Goal: Check status: Check status

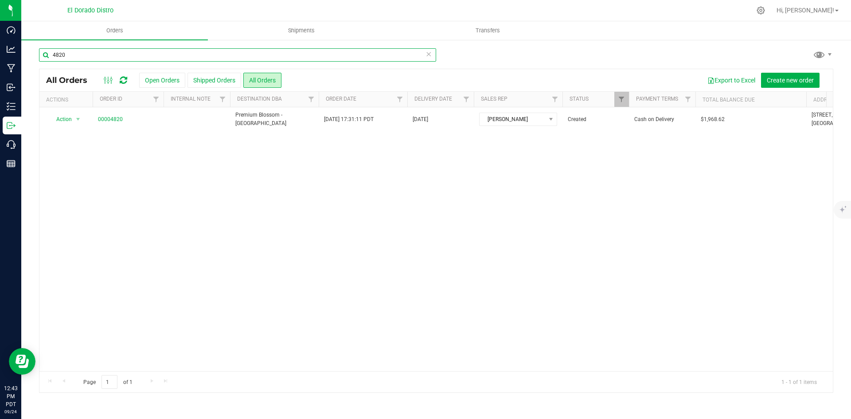
click at [152, 54] on input "4820" at bounding box center [237, 54] width 397 height 13
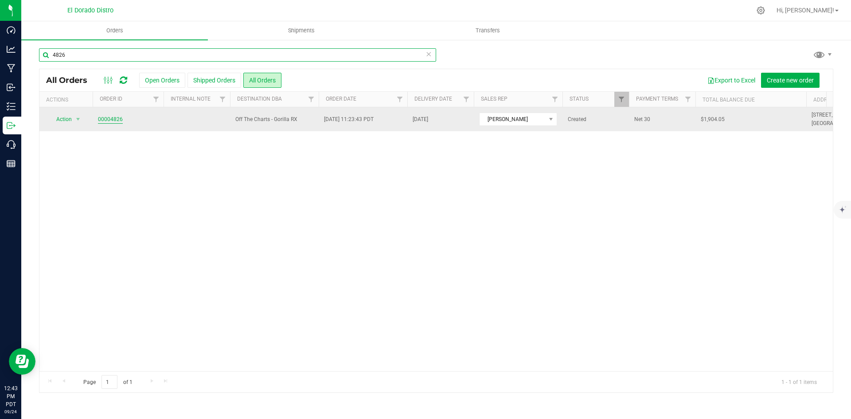
type input "4826"
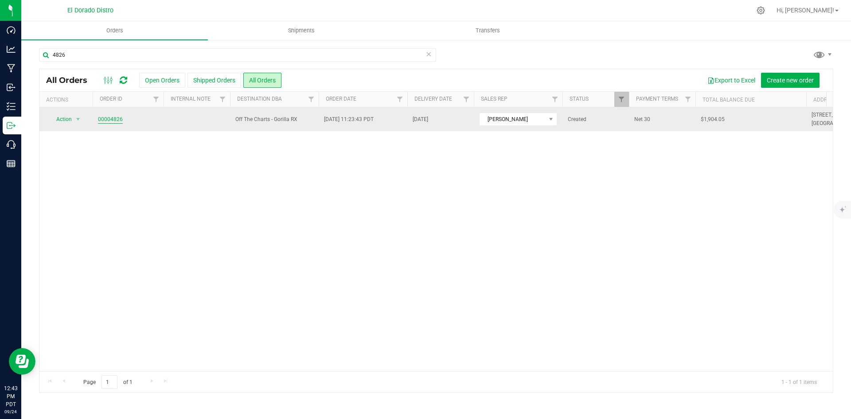
click at [118, 121] on link "00004826" at bounding box center [110, 119] width 25 height 8
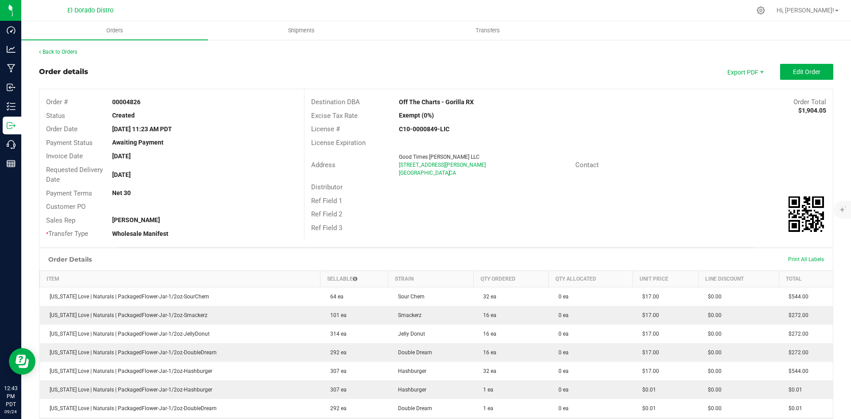
click at [617, 239] on div "Destination DBA Off The Charts - Gorilla RX Order Total $1,904.05 Excise Tax Ra…" at bounding box center [568, 165] width 528 height 152
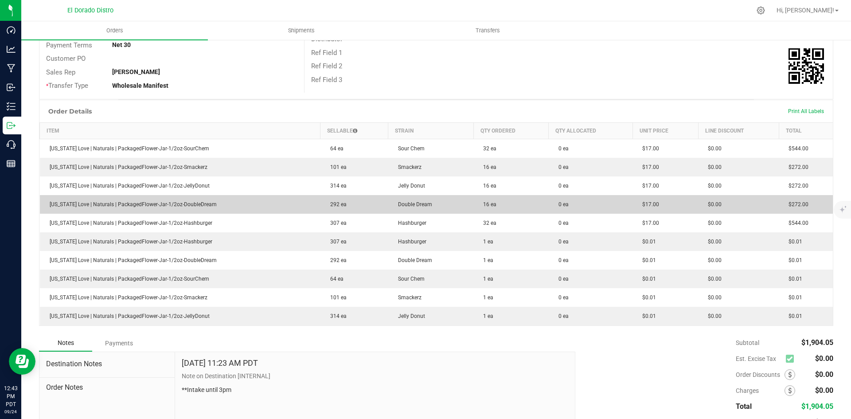
scroll to position [209, 0]
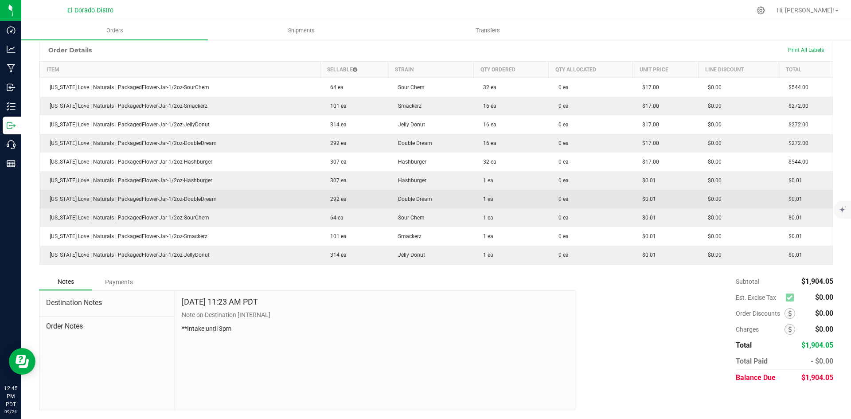
click at [673, 192] on td "$0.01" at bounding box center [665, 199] width 66 height 19
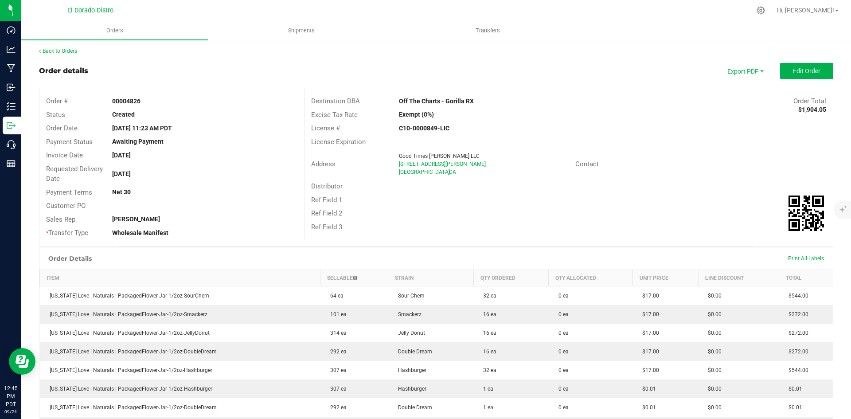
scroll to position [0, 0]
click at [58, 53] on link "Back to Orders" at bounding box center [58, 52] width 38 height 6
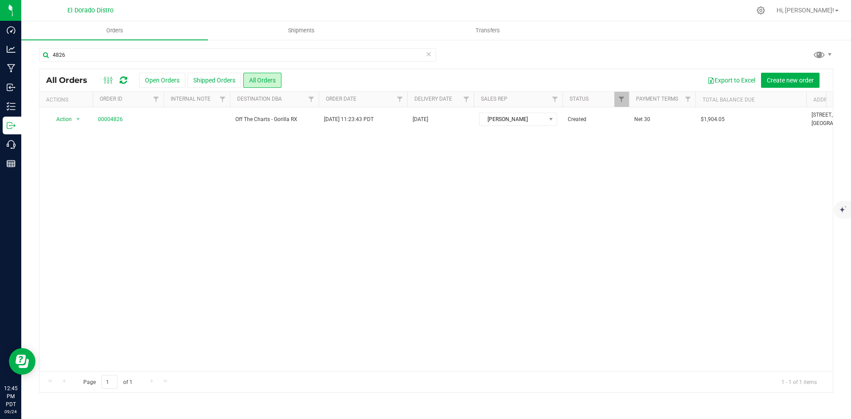
click at [724, 59] on div "4826" at bounding box center [436, 58] width 794 height 20
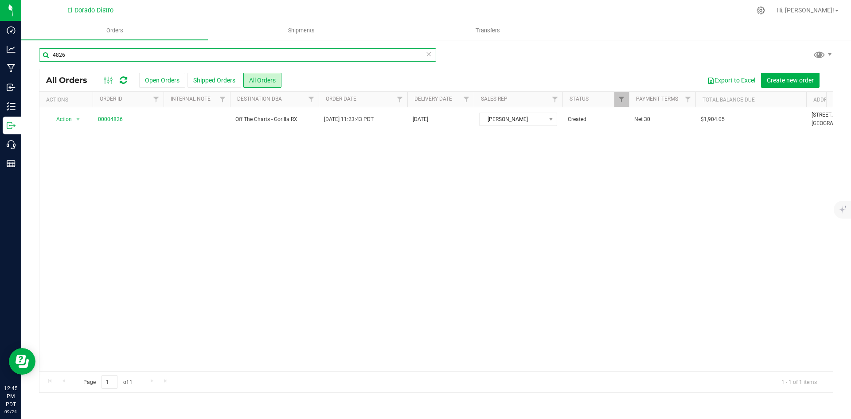
click at [122, 53] on input "4826" at bounding box center [237, 54] width 397 height 13
type input "4821"
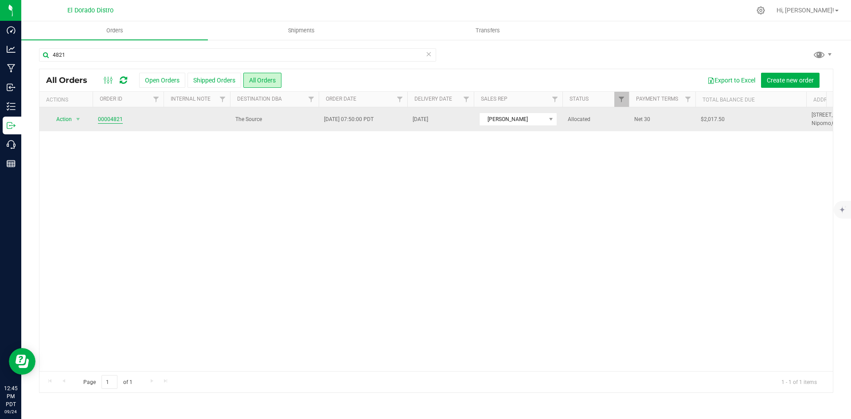
click at [111, 118] on link "00004821" at bounding box center [110, 119] width 25 height 8
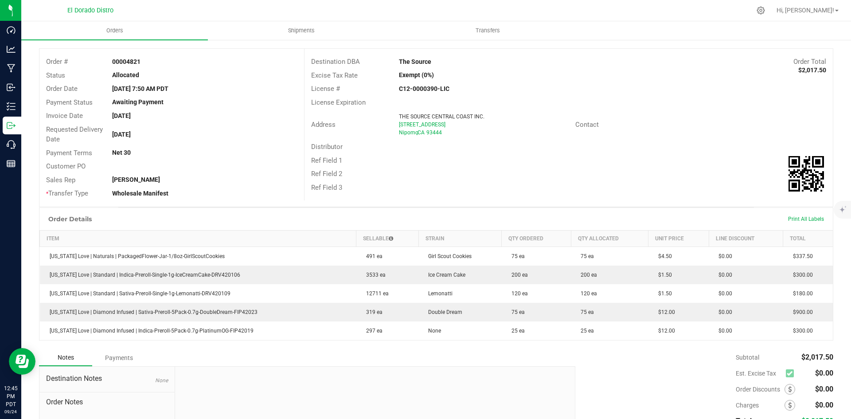
scroll to position [44, 0]
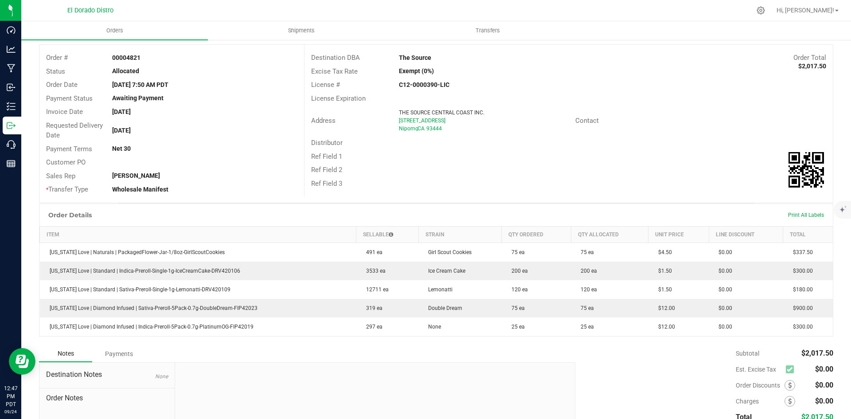
click at [653, 366] on div "Subtotal $2,017.50 Est. Excise Tax $0.00" at bounding box center [700, 401] width 264 height 112
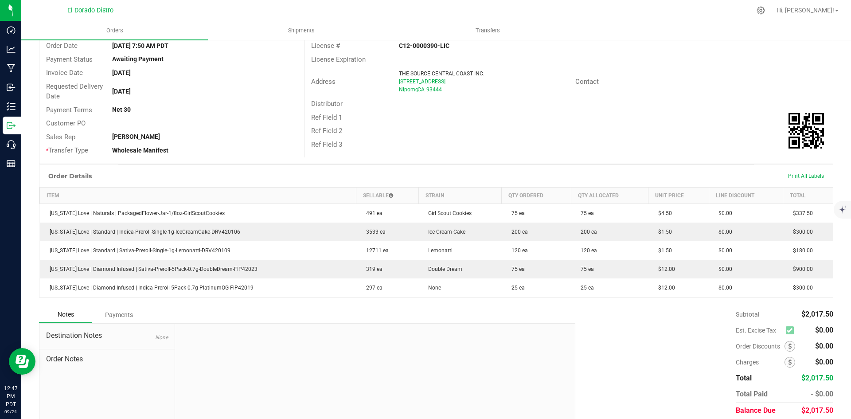
scroll to position [89, 0]
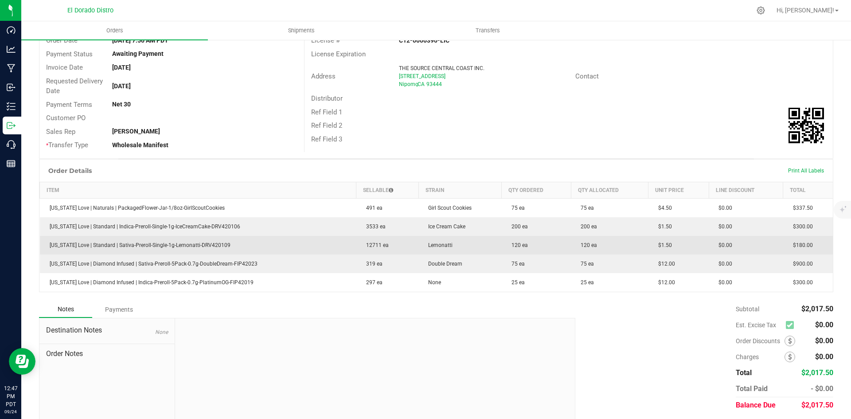
click at [457, 251] on td "Lemonatti" at bounding box center [459, 245] width 83 height 19
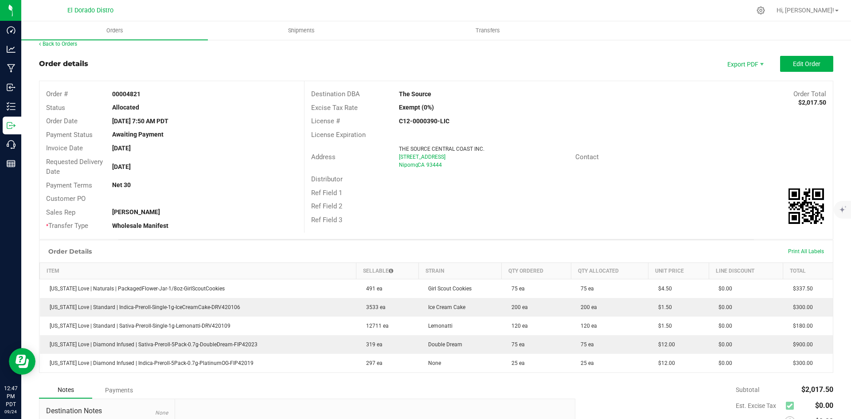
scroll to position [0, 0]
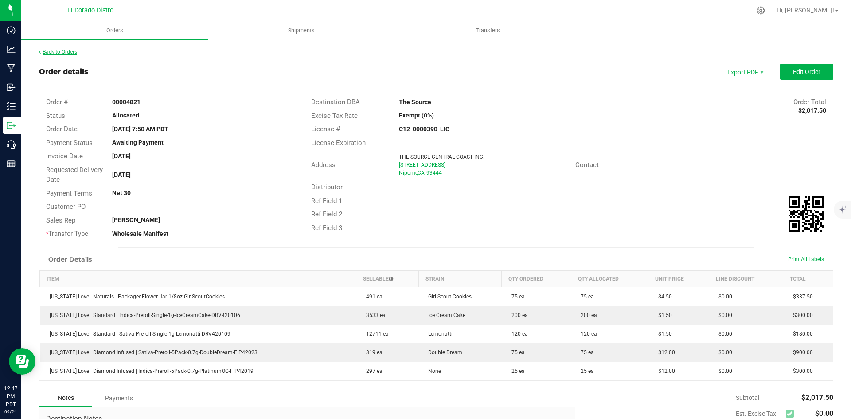
click at [71, 55] on div "Back to Orders Order details Export PDF Edit Order Order # 00004821 Status Allo…" at bounding box center [436, 287] width 794 height 478
click at [73, 49] on link "Back to Orders" at bounding box center [58, 52] width 38 height 6
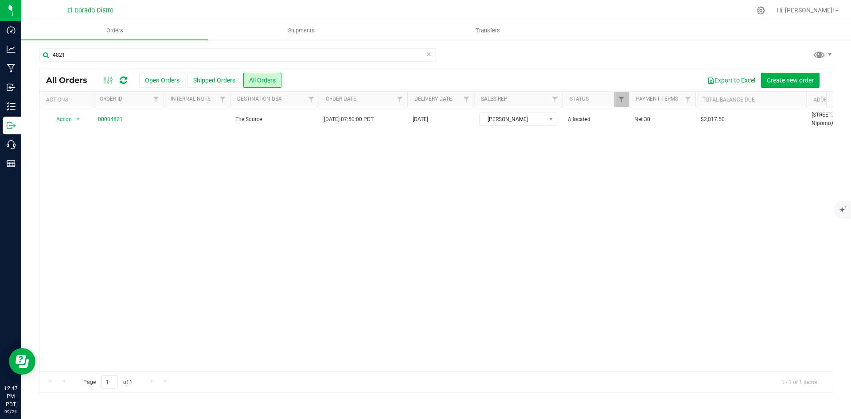
click at [730, 49] on div "4821" at bounding box center [436, 58] width 794 height 20
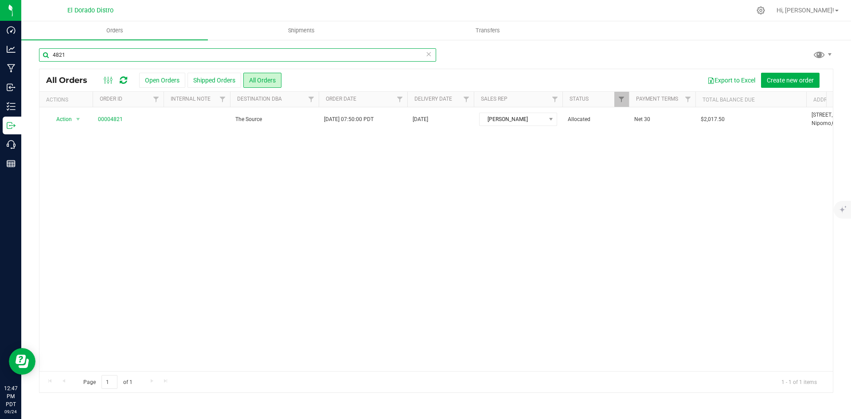
click at [155, 61] on input "4821" at bounding box center [237, 54] width 397 height 13
type input "4822"
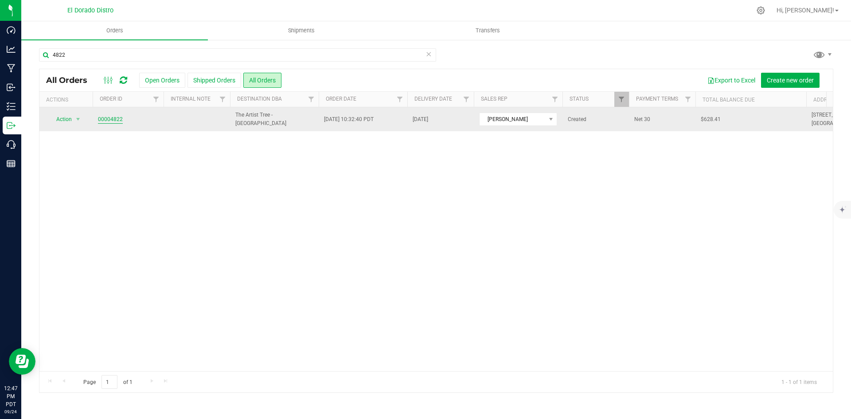
click at [110, 117] on link "00004822" at bounding box center [110, 119] width 25 height 8
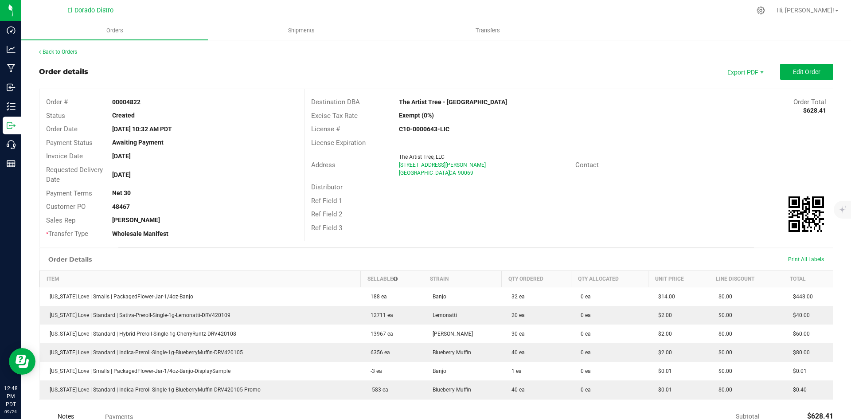
click at [659, 182] on div "Distributor" at bounding box center [568, 187] width 528 height 14
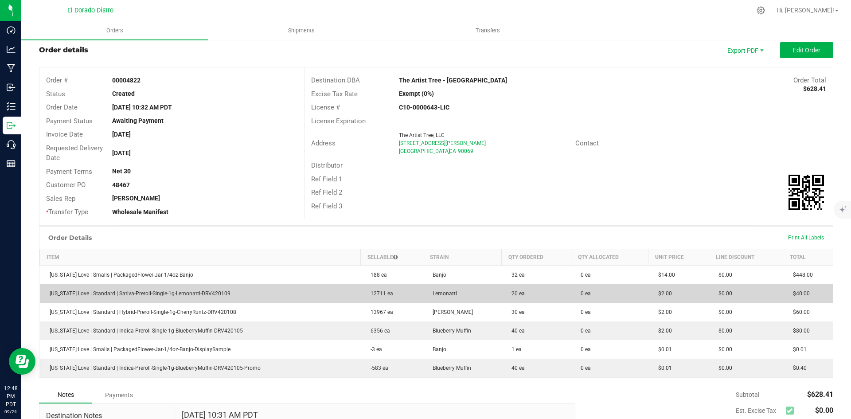
scroll to position [133, 0]
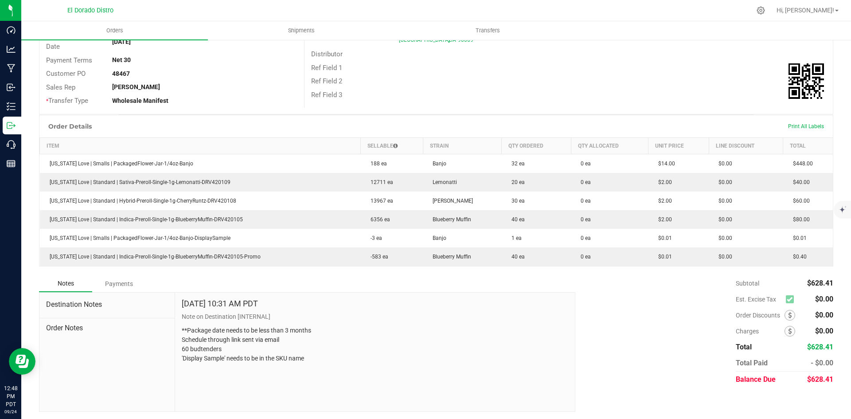
drag, startPoint x: 615, startPoint y: 312, endPoint x: 619, endPoint y: 303, distance: 10.1
click at [618, 306] on div "Subtotal $628.41 Est. Excise Tax $0.00" at bounding box center [700, 331] width 264 height 112
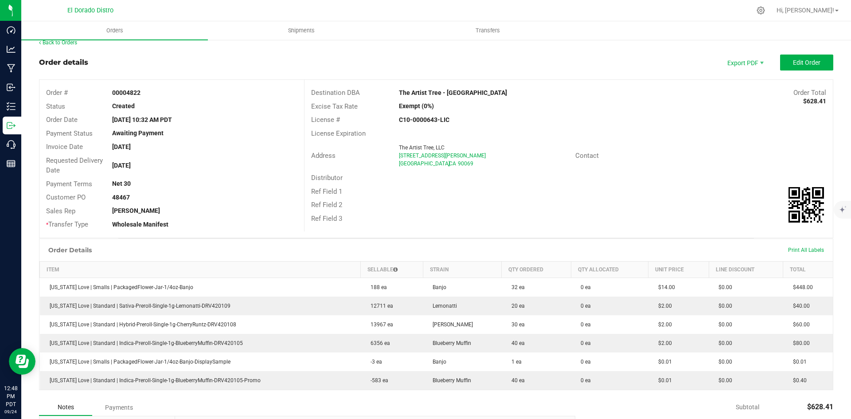
scroll to position [0, 0]
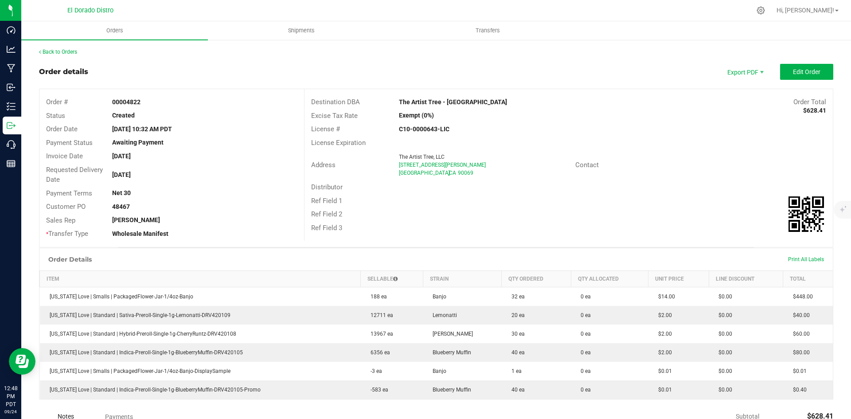
click at [85, 49] on div "Back to Orders" at bounding box center [436, 52] width 794 height 8
click at [76, 51] on link "Back to Orders" at bounding box center [58, 52] width 38 height 6
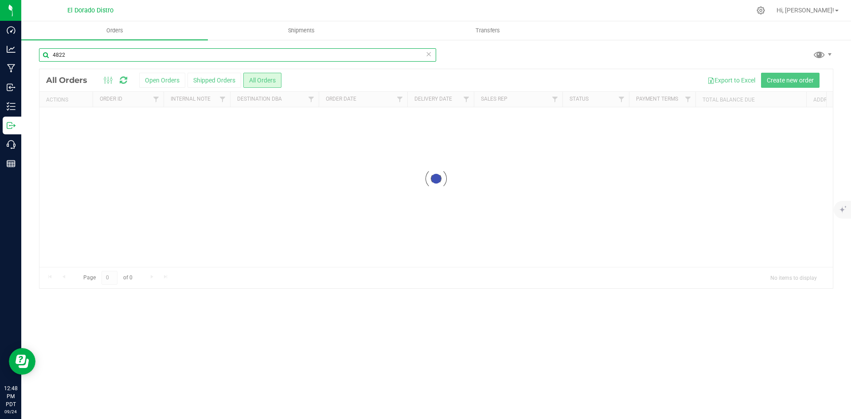
click at [76, 51] on input "4822" at bounding box center [237, 54] width 397 height 13
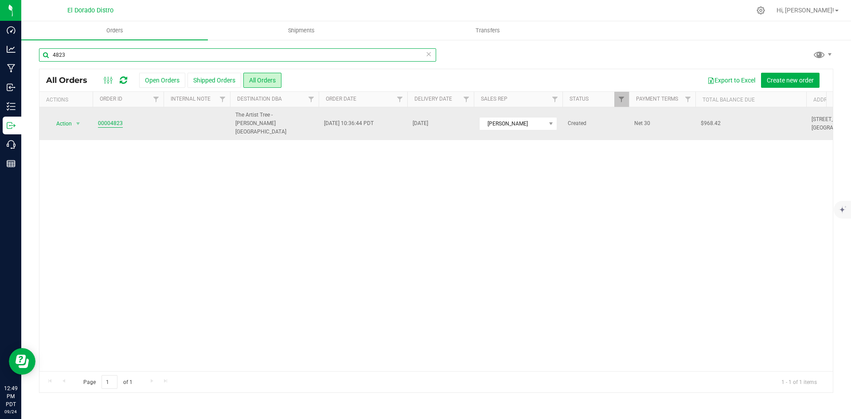
type input "4823"
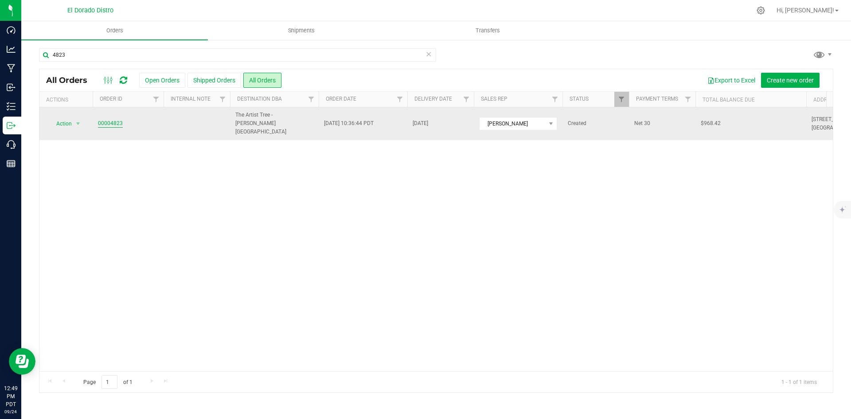
click at [111, 119] on link "00004823" at bounding box center [110, 123] width 25 height 8
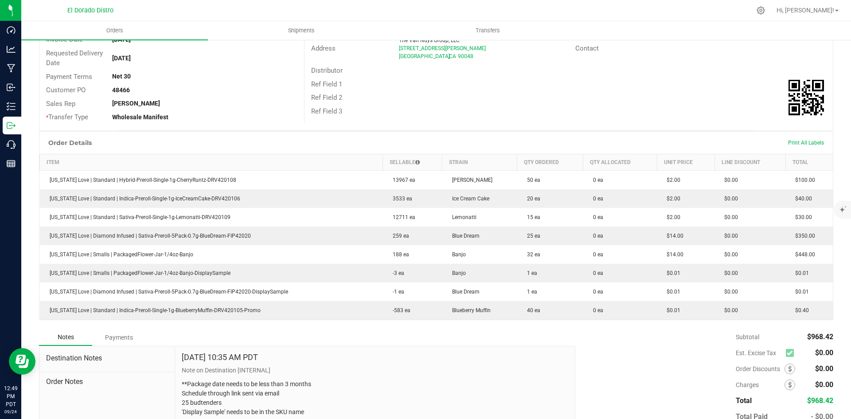
scroll to position [133, 0]
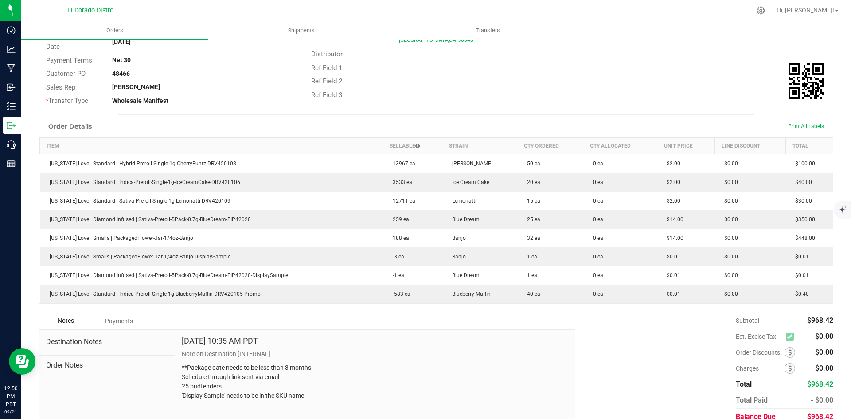
click at [636, 135] on div "Order Details Print All Labels" at bounding box center [435, 126] width 793 height 22
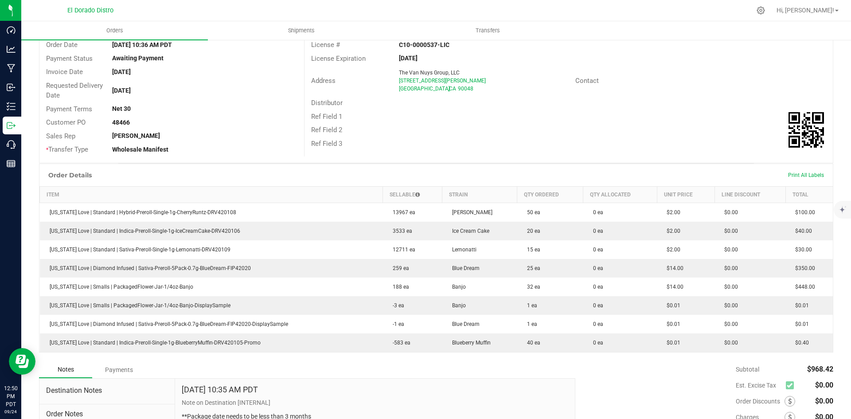
scroll to position [0, 0]
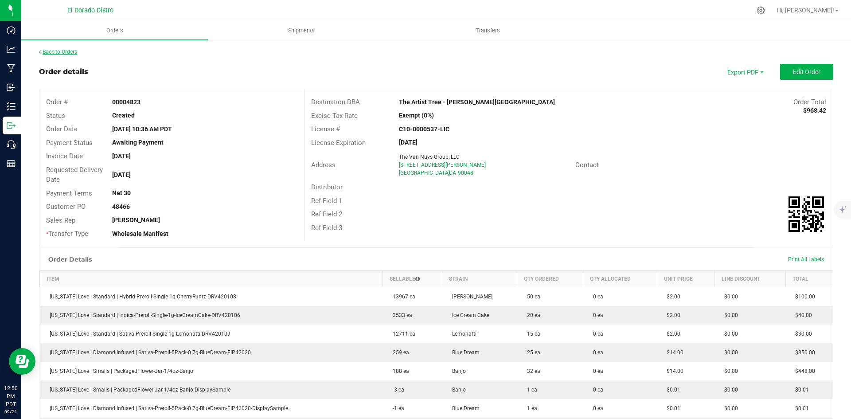
click at [68, 50] on link "Back to Orders" at bounding box center [58, 52] width 38 height 6
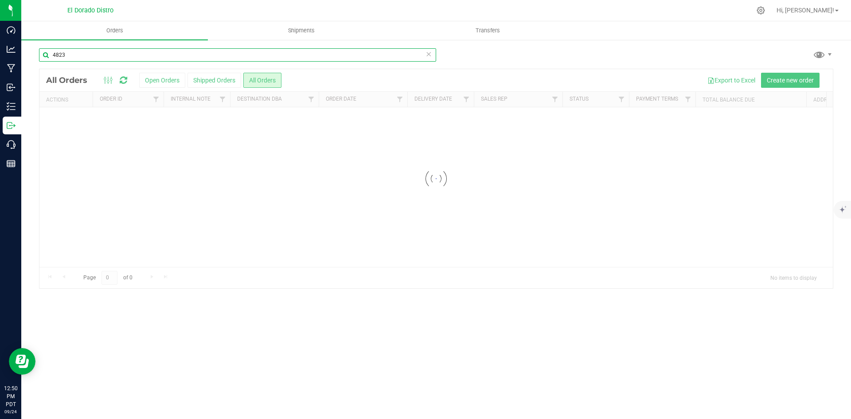
click at [113, 58] on input "4823" at bounding box center [237, 54] width 397 height 13
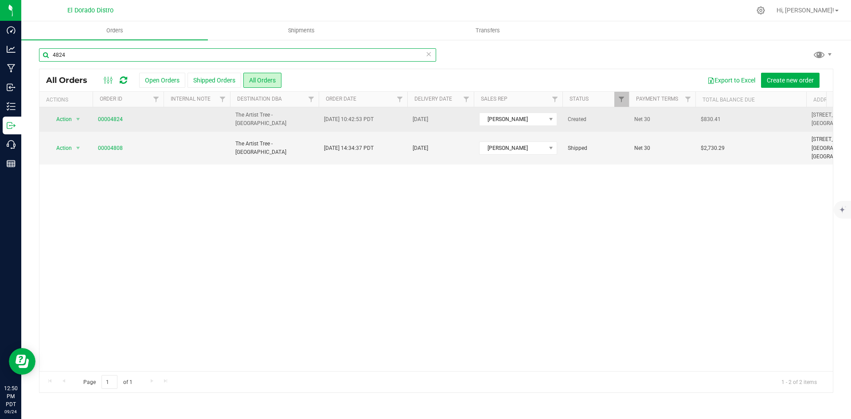
type input "4824"
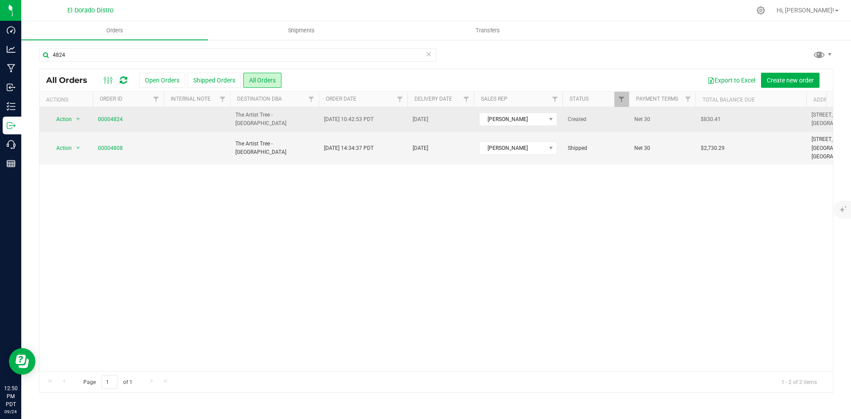
click at [120, 114] on td "00004824" at bounding box center [128, 119] width 71 height 24
click at [115, 118] on link "00004824" at bounding box center [110, 119] width 25 height 8
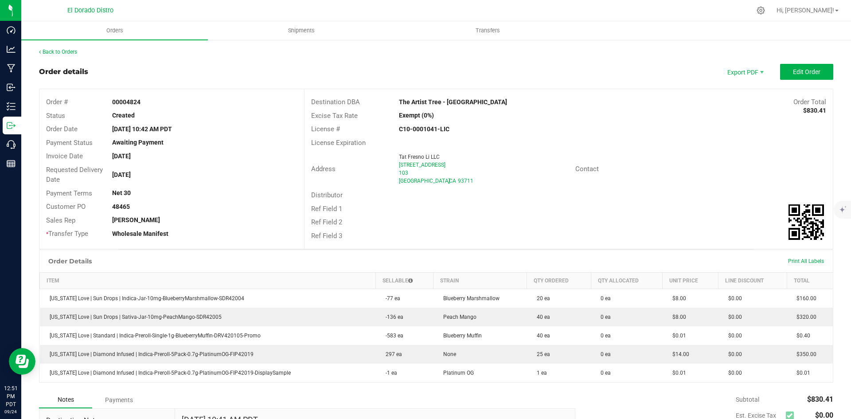
click at [597, 137] on div "License Expiration" at bounding box center [568, 143] width 528 height 14
click at [73, 51] on link "Back to Orders" at bounding box center [58, 52] width 38 height 6
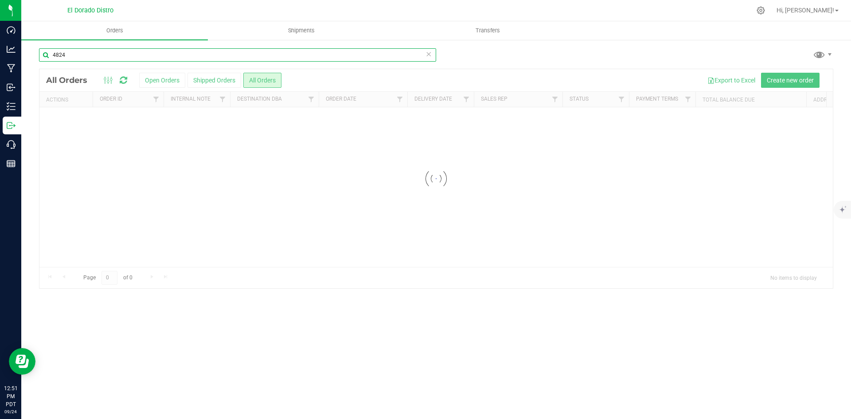
click at [118, 53] on input "4824" at bounding box center [237, 54] width 397 height 13
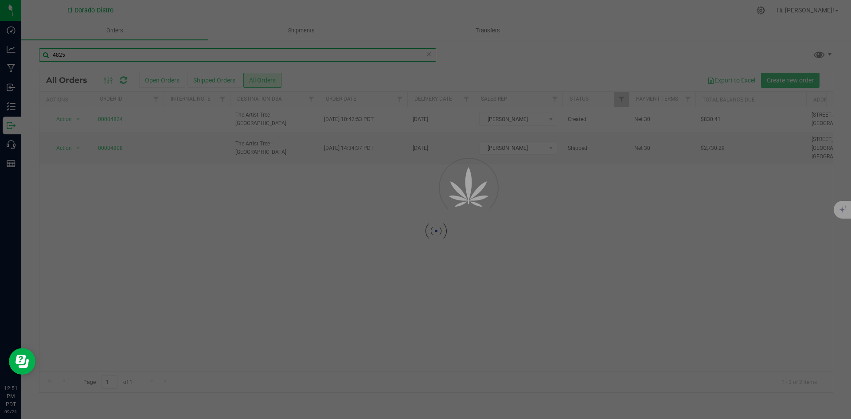
type input "4825"
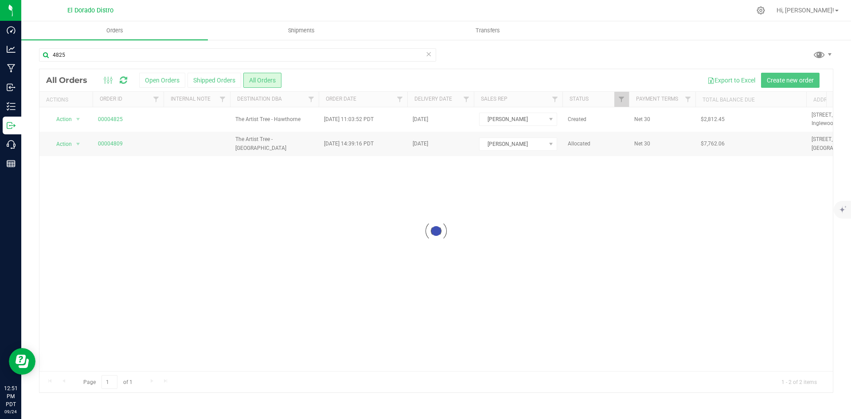
click at [741, 56] on div "4825" at bounding box center [436, 58] width 794 height 20
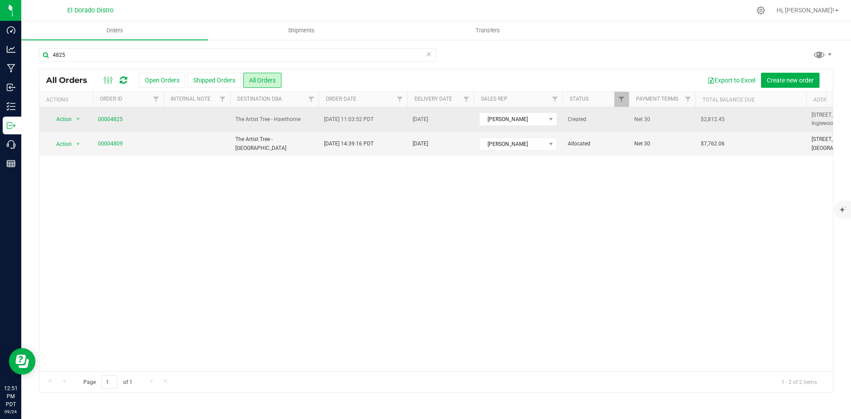
click at [124, 122] on span "00004825" at bounding box center [128, 119] width 60 height 8
click at [116, 120] on link "00004825" at bounding box center [110, 119] width 25 height 8
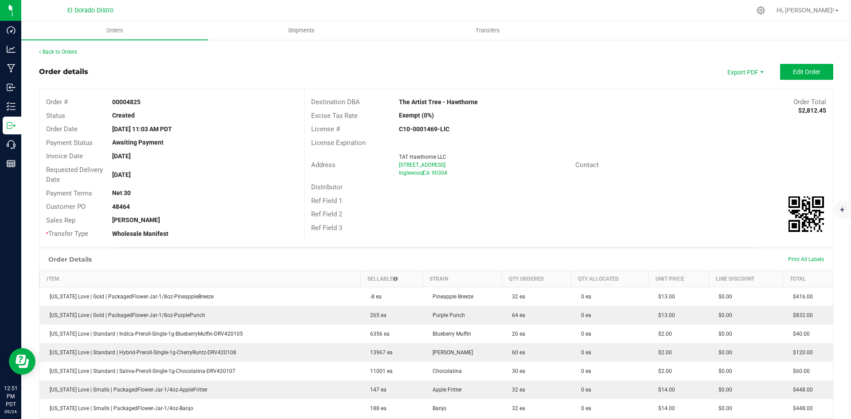
click at [579, 197] on div "Ref Field 1" at bounding box center [568, 201] width 528 height 14
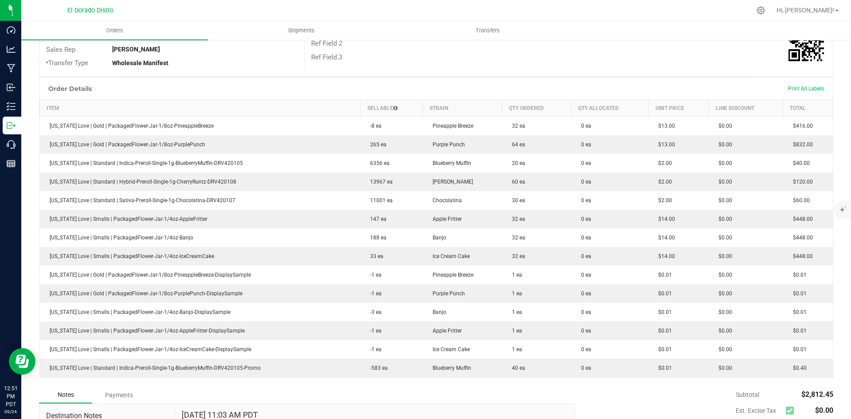
scroll to position [177, 0]
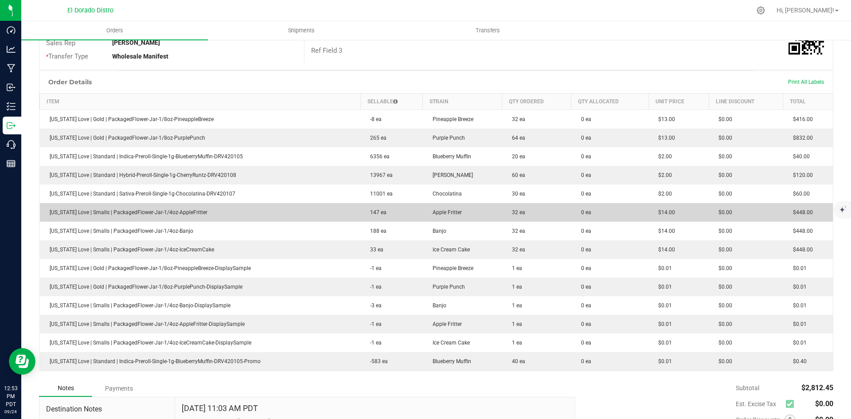
click at [449, 213] on span "Apple Fritter" at bounding box center [445, 212] width 34 height 6
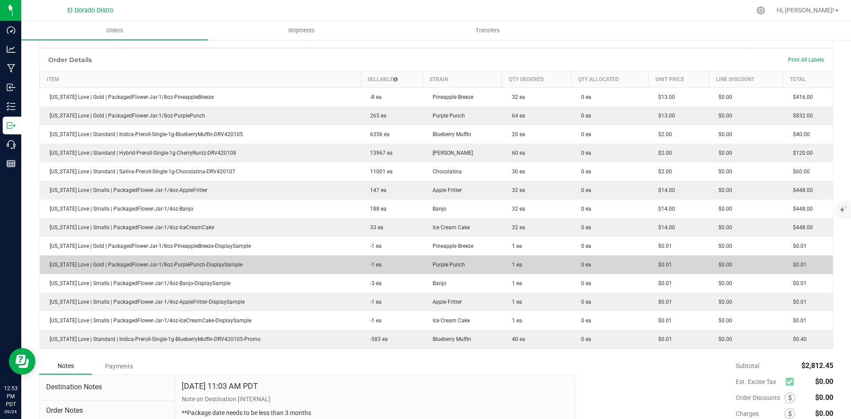
scroll to position [284, 0]
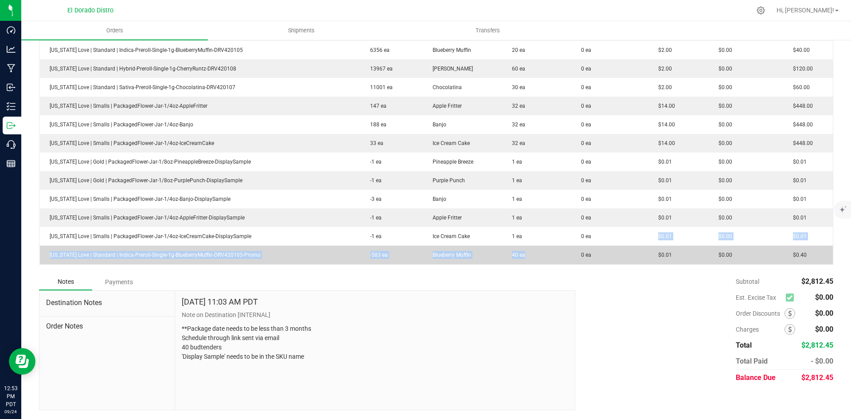
click at [515, 260] on tbody "[US_STATE] Love | Gold | PackagedFlower-Jar-1/8oz-PineappleBreeze -8 ea Pineapp…" at bounding box center [436, 133] width 793 height 261
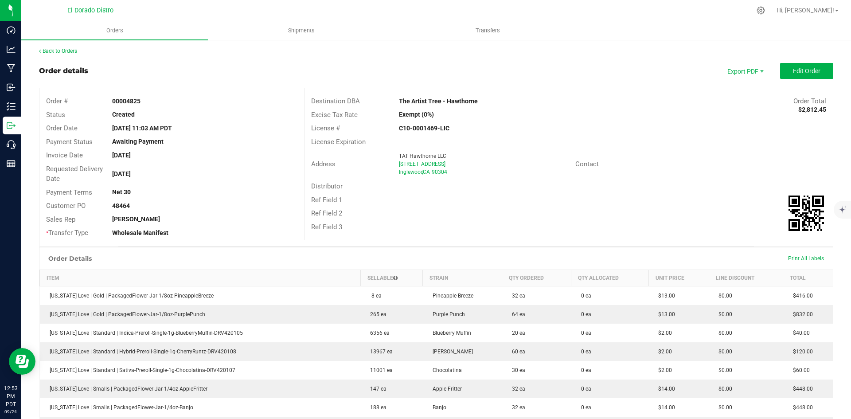
scroll to position [0, 0]
click at [68, 54] on link "Back to Orders" at bounding box center [58, 52] width 38 height 6
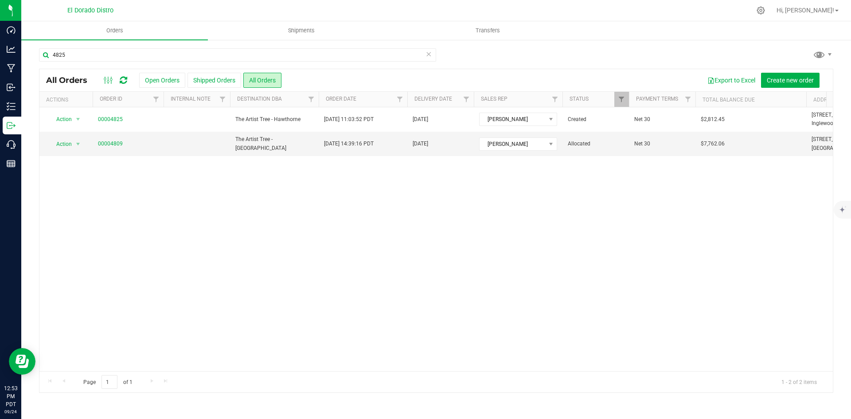
click at [710, 47] on div "4825 All Orders Open Orders Shipped Orders All Orders Export to Excel Create ne…" at bounding box center [435, 220] width 829 height 362
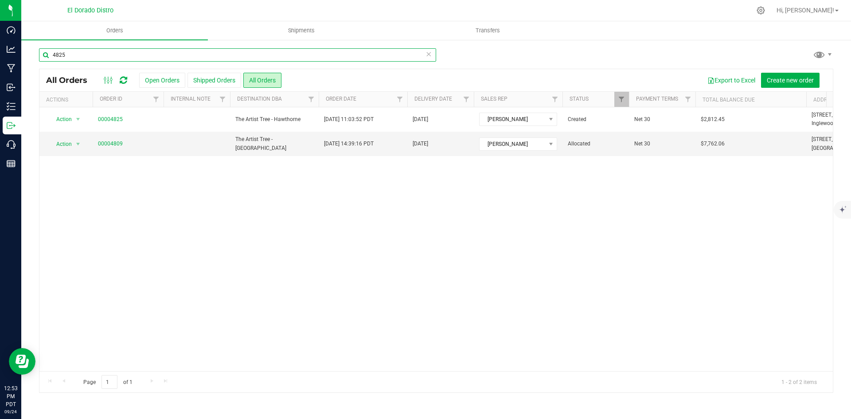
click at [116, 58] on input "4825" at bounding box center [237, 54] width 397 height 13
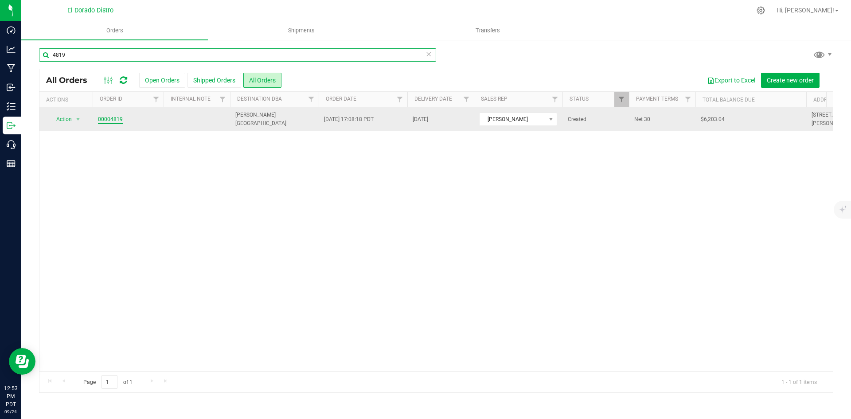
type input "4819"
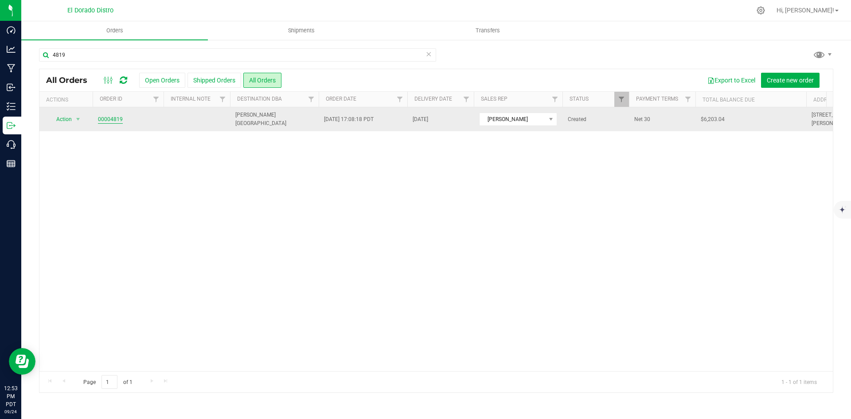
click at [109, 118] on link "00004819" at bounding box center [110, 119] width 25 height 8
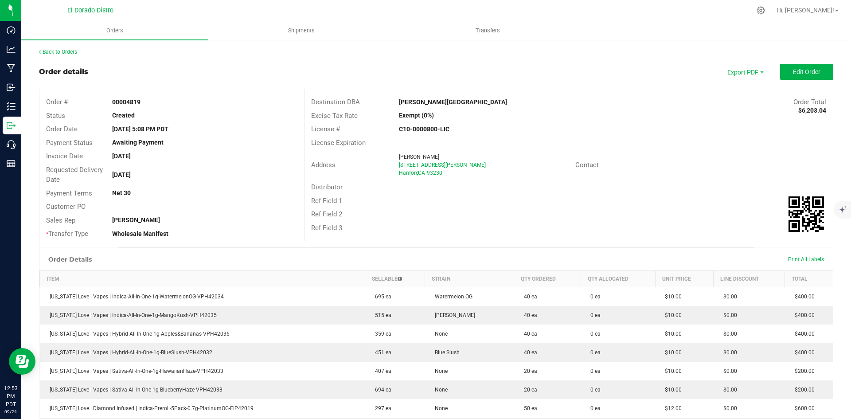
click at [739, 160] on div "Contact" at bounding box center [700, 165] width 264 height 14
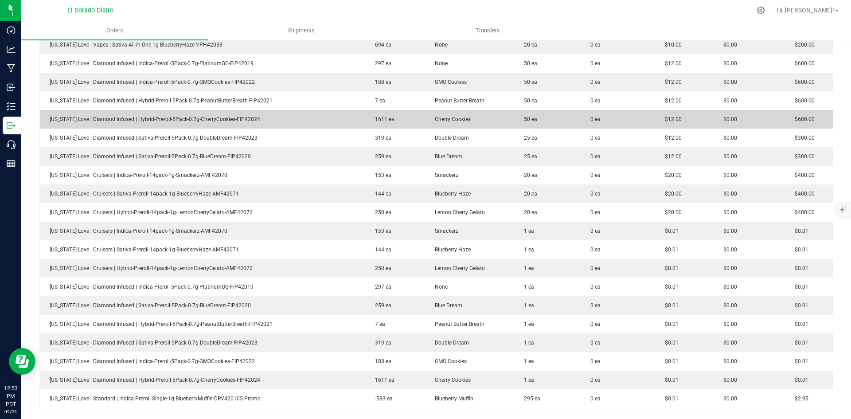
scroll to position [354, 0]
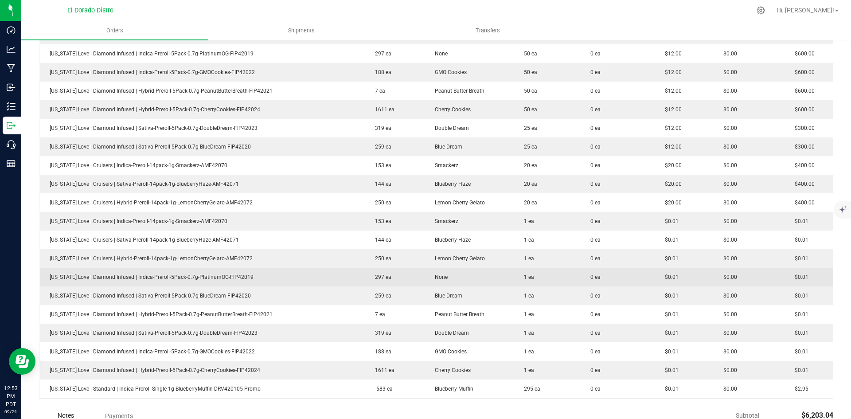
click at [500, 268] on td "None" at bounding box center [469, 277] width 89 height 19
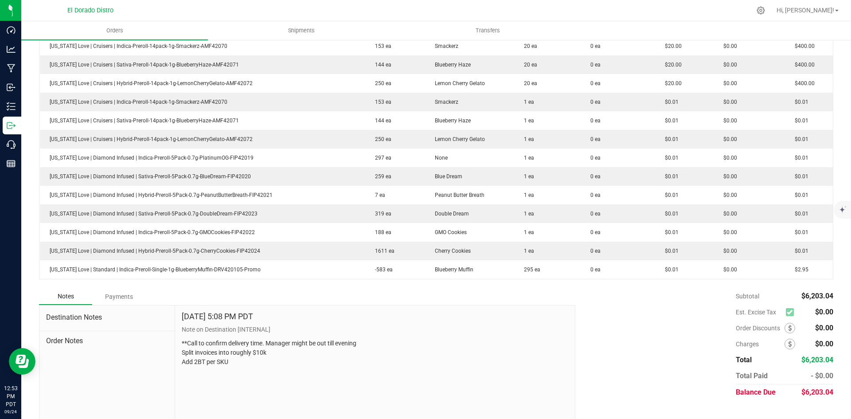
scroll to position [487, 0]
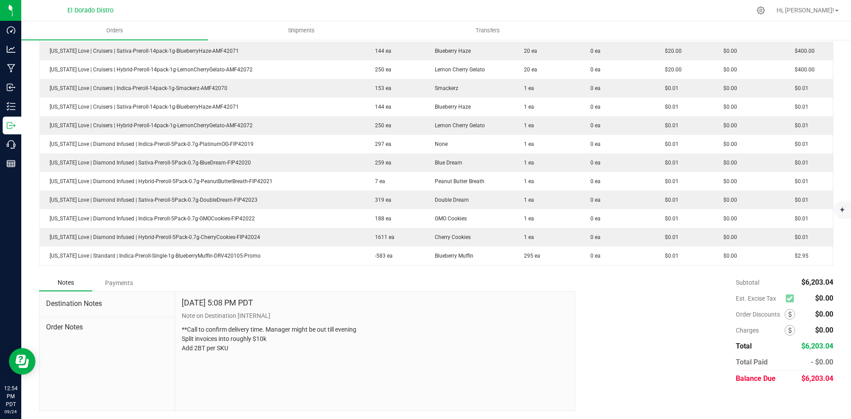
click at [513, 285] on div "Notes Payments" at bounding box center [303, 282] width 529 height 17
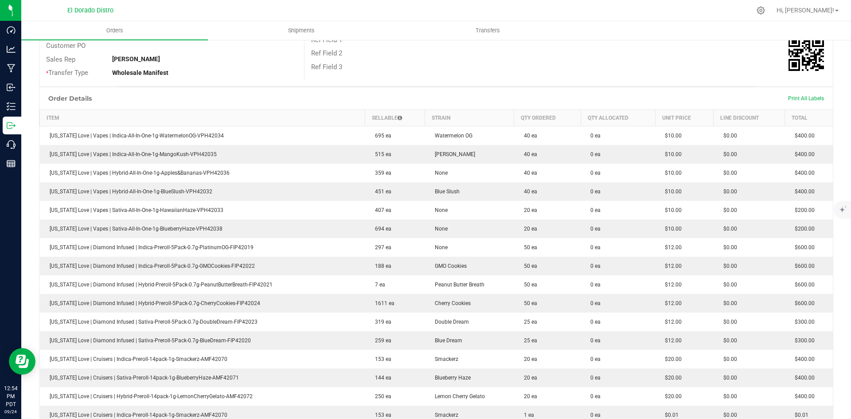
scroll to position [0, 0]
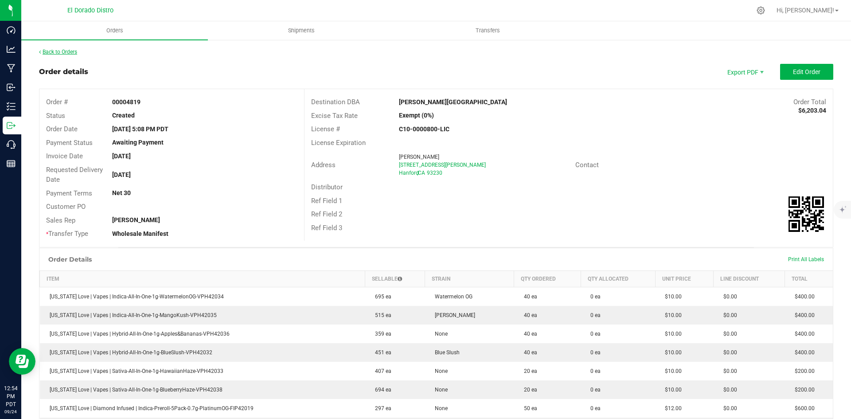
click at [67, 53] on link "Back to Orders" at bounding box center [58, 52] width 38 height 6
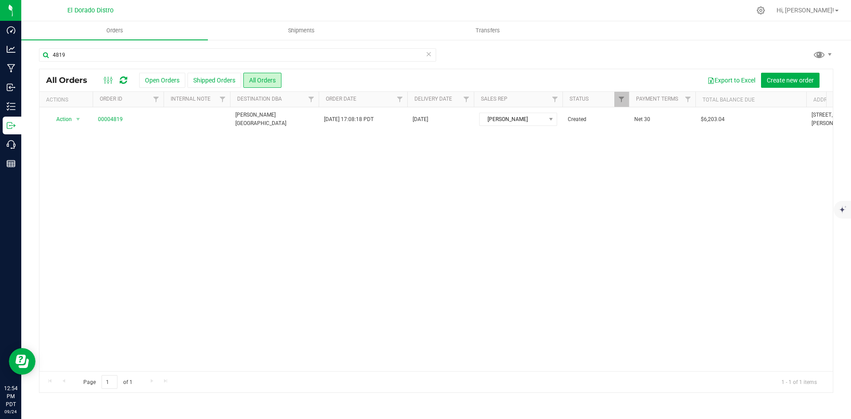
click at [740, 40] on ul "Orders Shipments Transfers" at bounding box center [446, 30] width 851 height 19
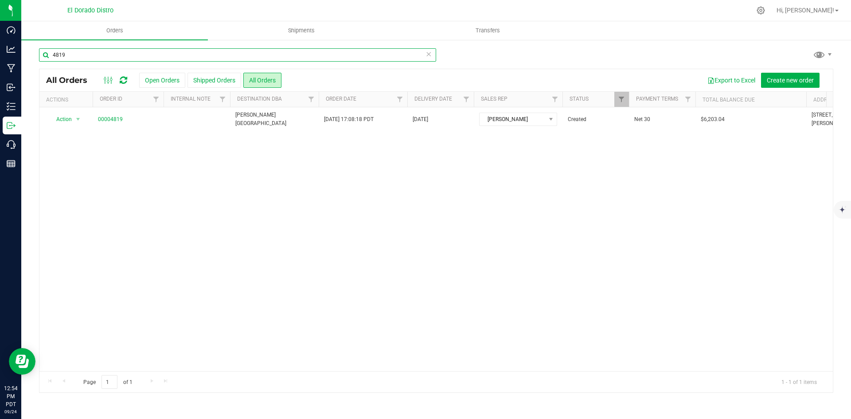
click at [174, 52] on input "4819" at bounding box center [237, 54] width 397 height 13
type input "4820"
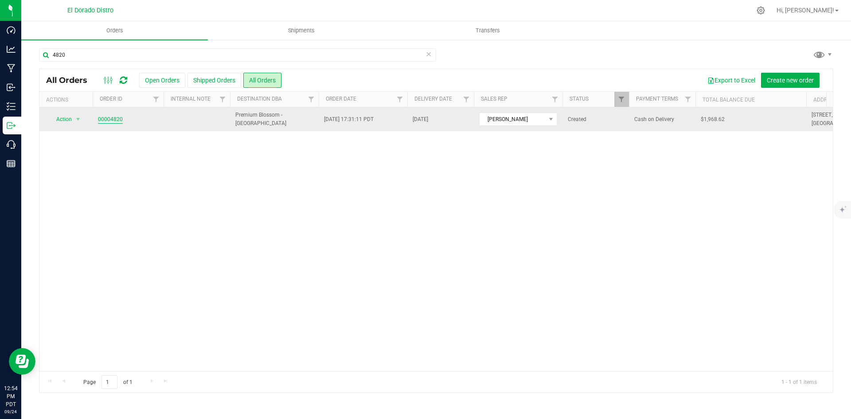
click at [112, 120] on link "00004820" at bounding box center [110, 119] width 25 height 8
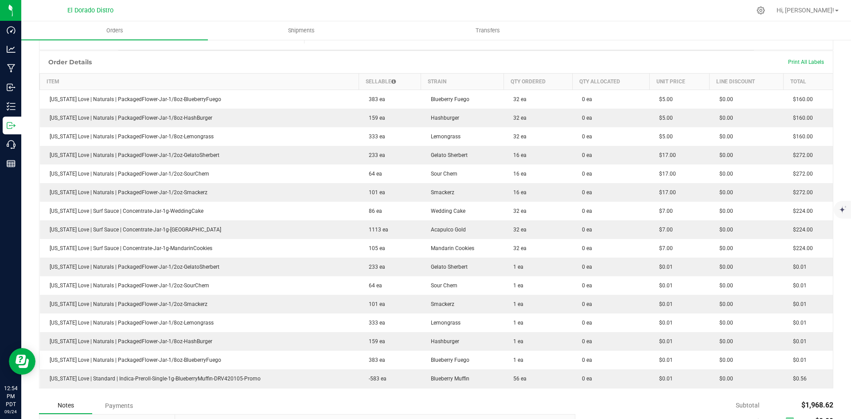
scroll to position [266, 0]
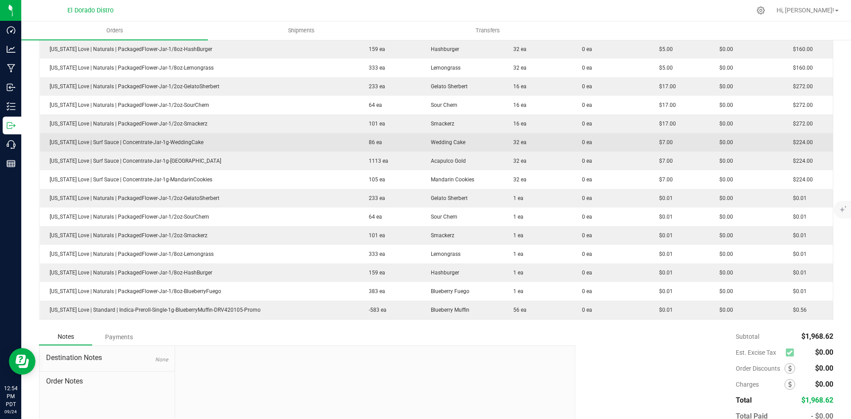
click at [626, 143] on td "0 ea" at bounding box center [610, 142] width 77 height 19
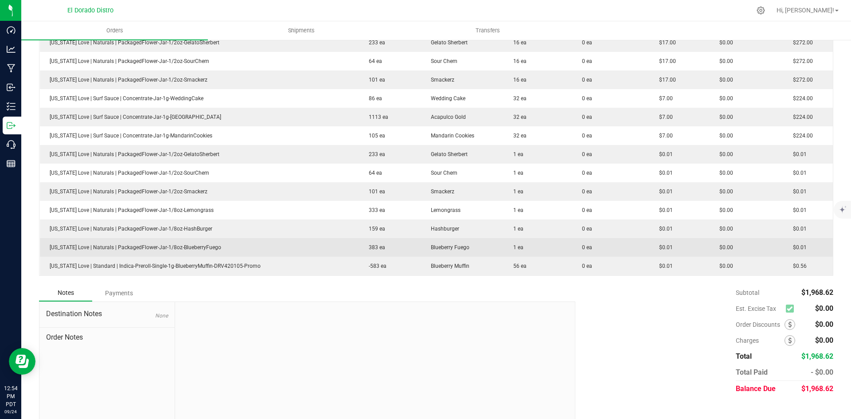
scroll to position [321, 0]
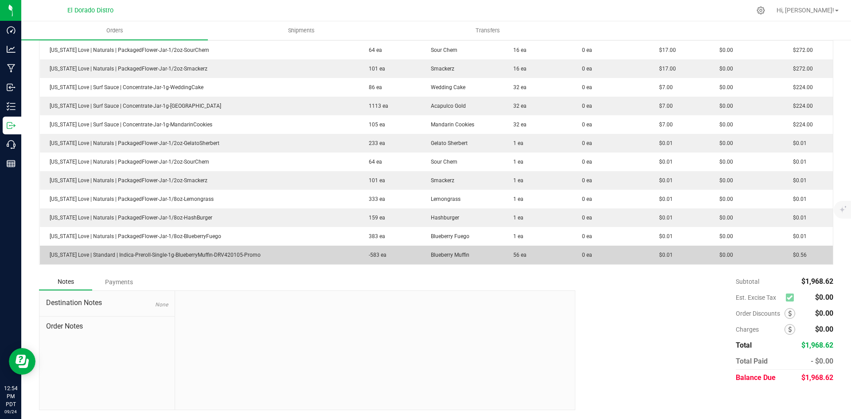
click at [542, 262] on tbody "[US_STATE] Love | Naturals | PackagedFlower-Jar-1/8oz-BlueberryFuego 383 ea Blu…" at bounding box center [436, 115] width 793 height 298
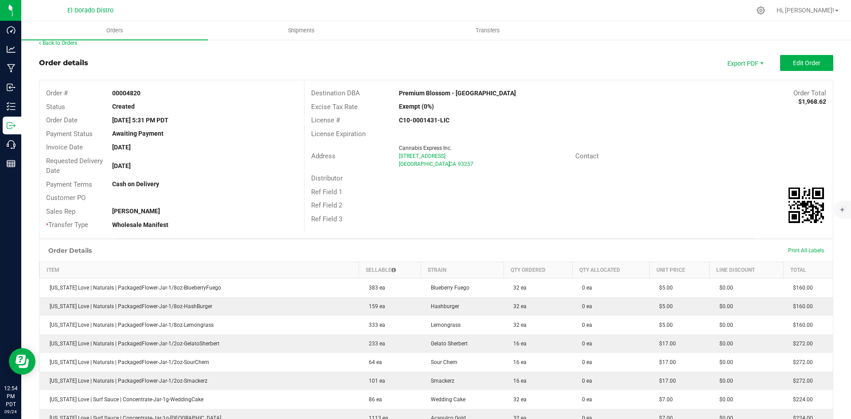
scroll to position [0, 0]
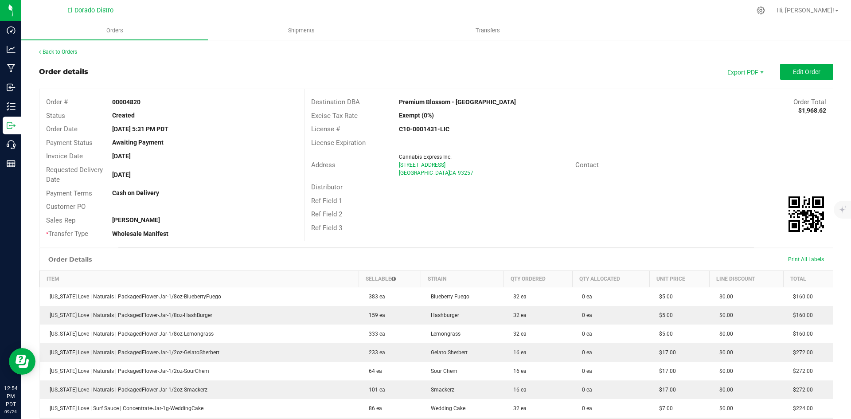
click at [72, 48] on div "Back to Orders" at bounding box center [436, 52] width 794 height 8
click at [70, 50] on link "Back to Orders" at bounding box center [58, 52] width 38 height 6
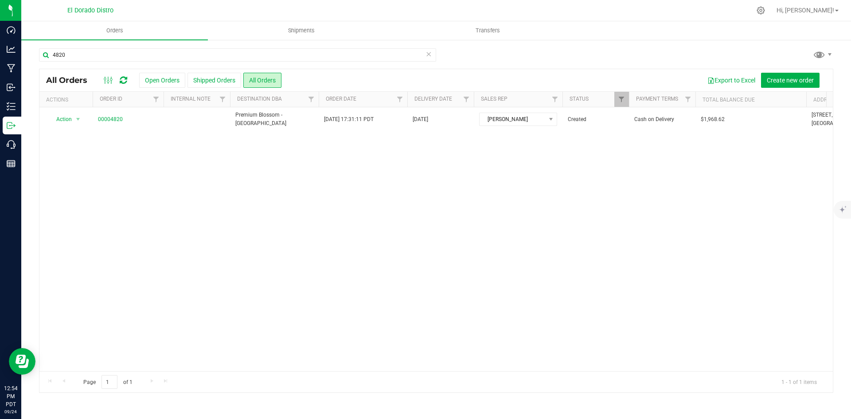
click at [713, 55] on div "4820" at bounding box center [436, 58] width 794 height 20
click at [171, 63] on div "4820" at bounding box center [237, 58] width 397 height 20
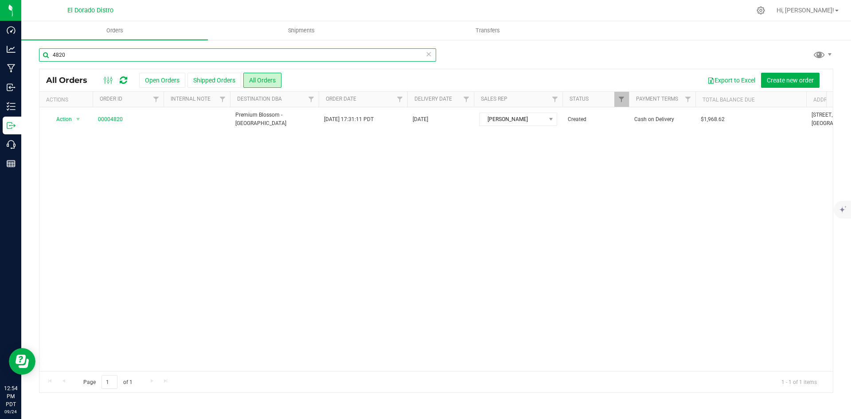
click at [172, 55] on input "4820" at bounding box center [237, 54] width 397 height 13
type input "4818"
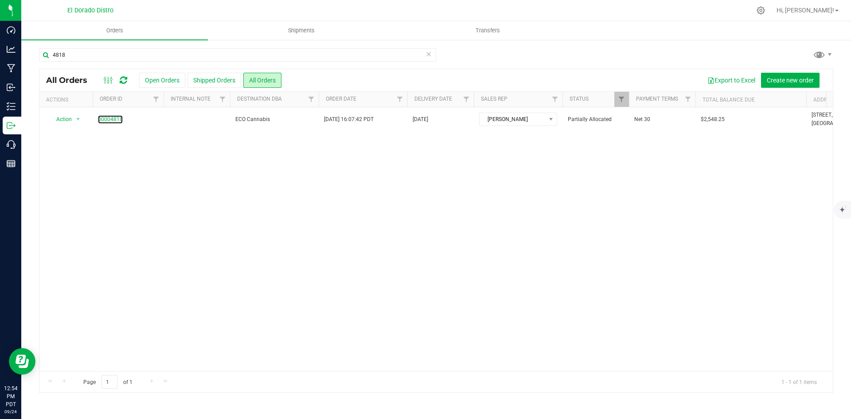
click at [112, 119] on link "00004818" at bounding box center [110, 119] width 25 height 8
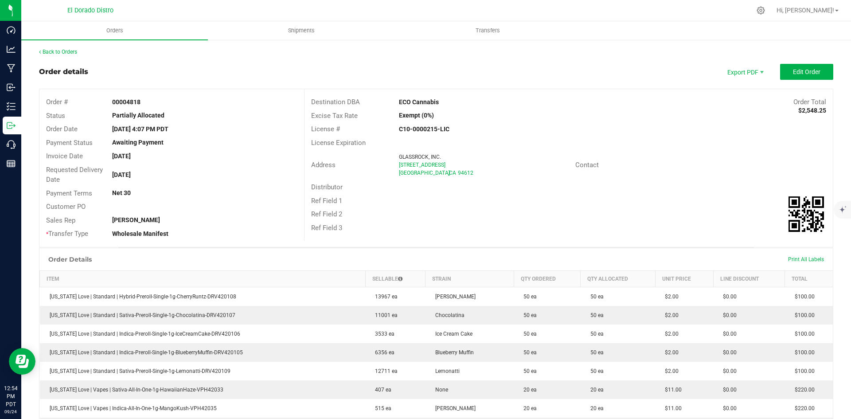
click at [648, 195] on div "Ref Field 1" at bounding box center [568, 201] width 528 height 14
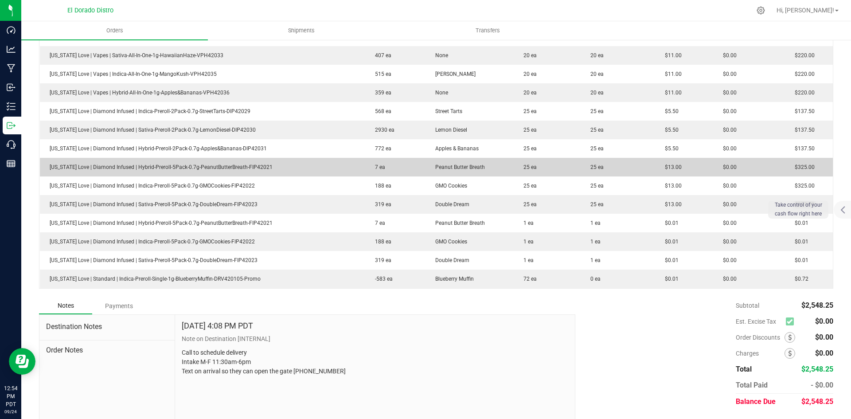
scroll to position [358, 0]
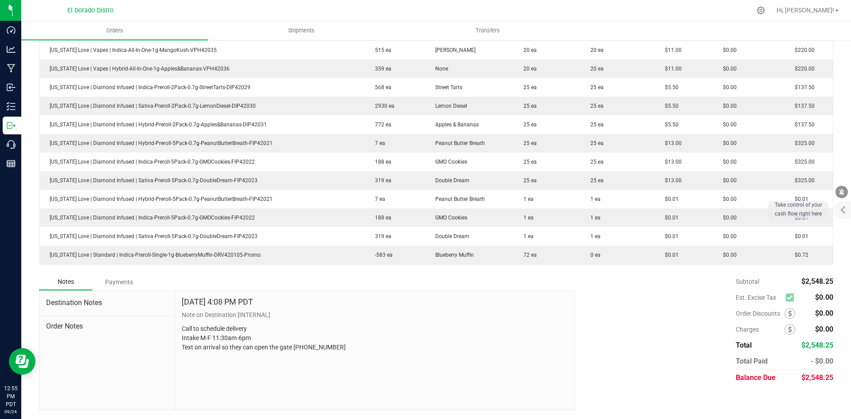
click at [590, 329] on div "Subtotal $2,548.25 Est. Excise Tax $0.00" at bounding box center [700, 329] width 264 height 112
drag, startPoint x: 727, startPoint y: 274, endPoint x: 670, endPoint y: 288, distance: 59.3
click at [670, 288] on div "Subtotal $2,548.25 Est. Excise Tax $0.00" at bounding box center [700, 329] width 264 height 112
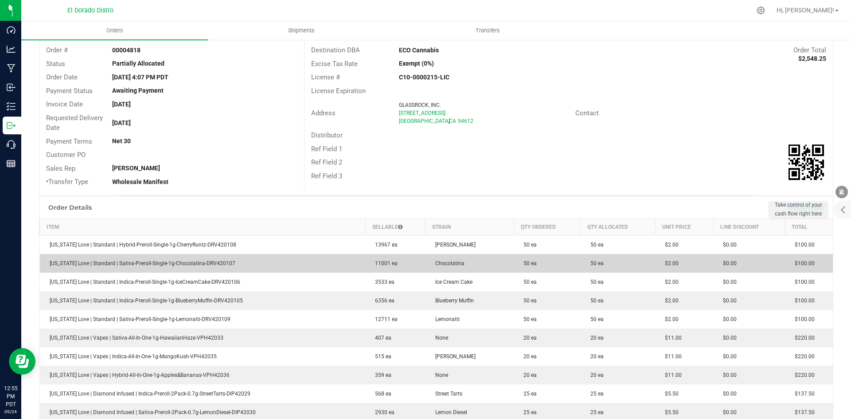
scroll to position [0, 0]
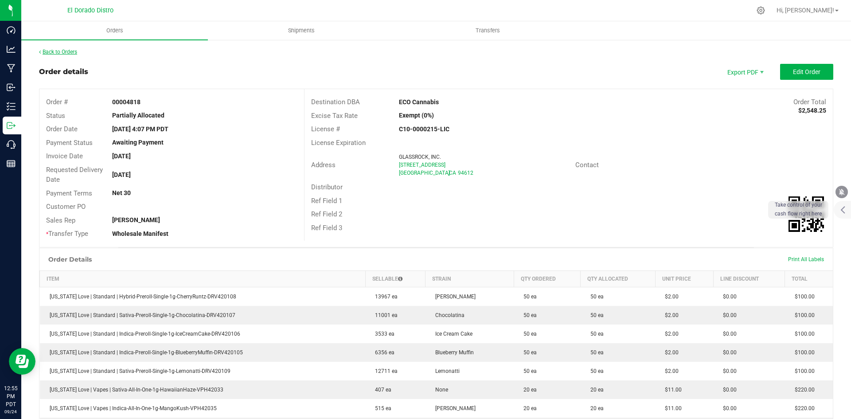
click at [59, 50] on link "Back to Orders" at bounding box center [58, 52] width 38 height 6
